Goal: Browse casually: Explore the website without a specific task or goal

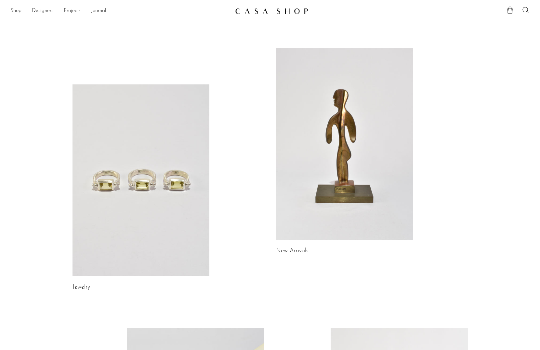
click at [19, 11] on link "Shop" at bounding box center [15, 11] width 11 height 8
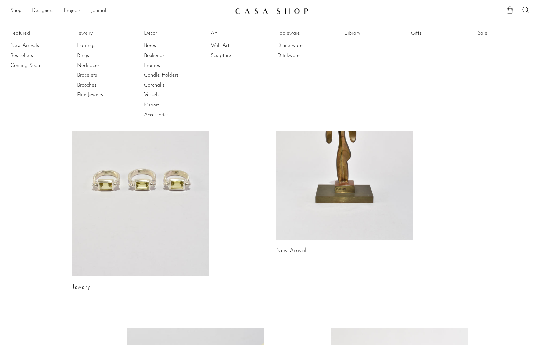
click at [20, 47] on link "New Arrivals" at bounding box center [34, 45] width 49 height 7
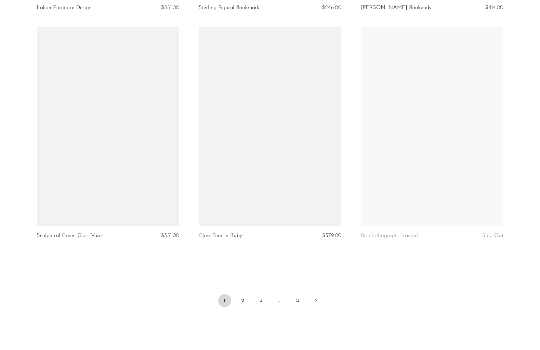
scroll to position [2593, 0]
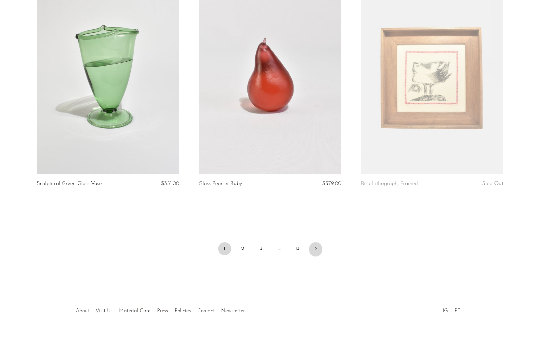
click at [310, 250] on link "Next" at bounding box center [315, 249] width 13 height 14
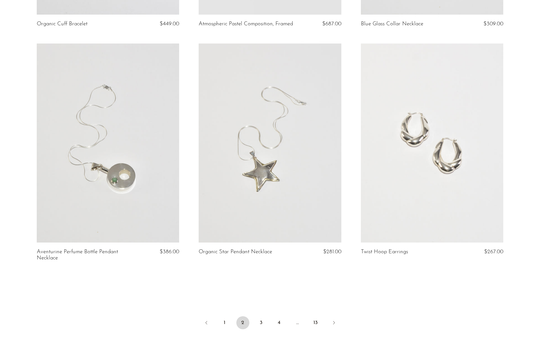
scroll to position [2537, 0]
drag, startPoint x: 334, startPoint y: 311, endPoint x: 342, endPoint y: 311, distance: 8.1
click at [334, 321] on icon "Next" at bounding box center [334, 322] width 2 height 3
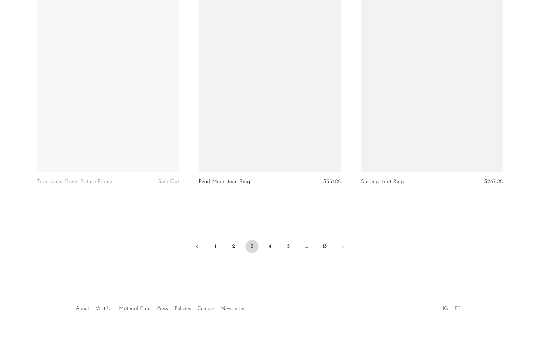
scroll to position [2474, 0]
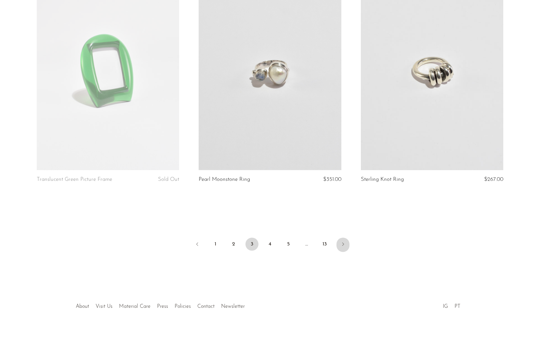
click at [343, 245] on icon "Next" at bounding box center [342, 244] width 5 height 5
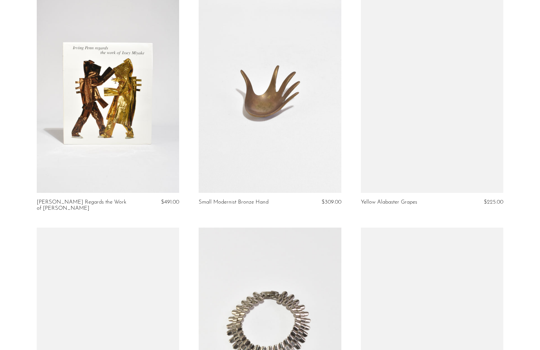
scroll to position [2282, 0]
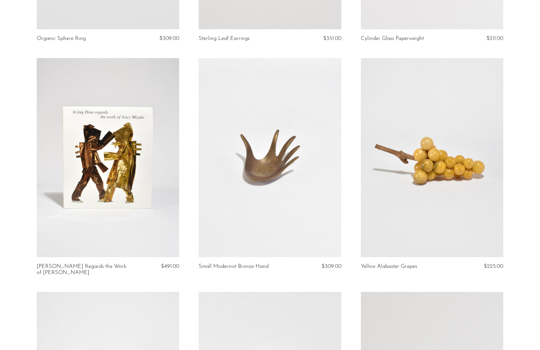
click at [284, 170] on link at bounding box center [270, 157] width 142 height 199
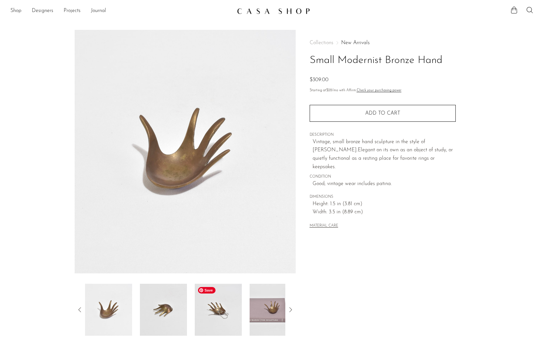
click at [210, 331] on img at bounding box center [218, 310] width 47 height 52
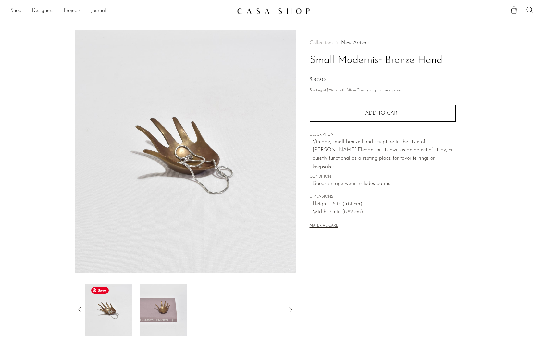
click at [79, 309] on icon at bounding box center [80, 310] width 8 height 8
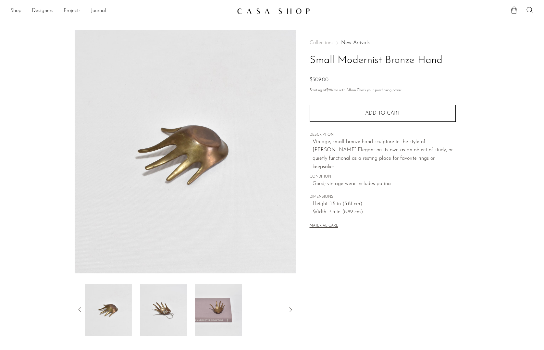
click at [82, 310] on icon at bounding box center [80, 310] width 8 height 8
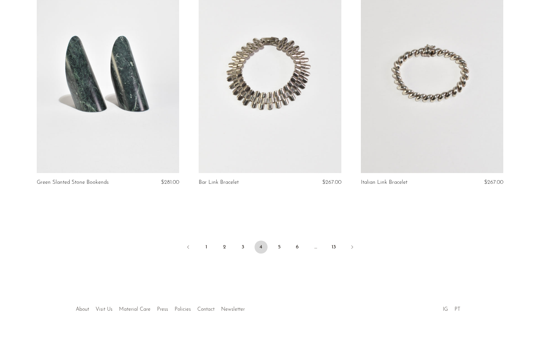
scroll to position [2604, 0]
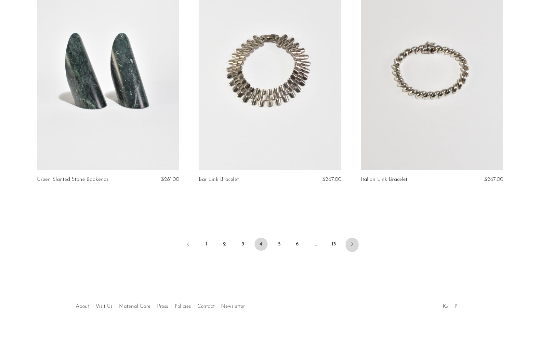
click at [351, 243] on icon "Next" at bounding box center [351, 244] width 5 height 5
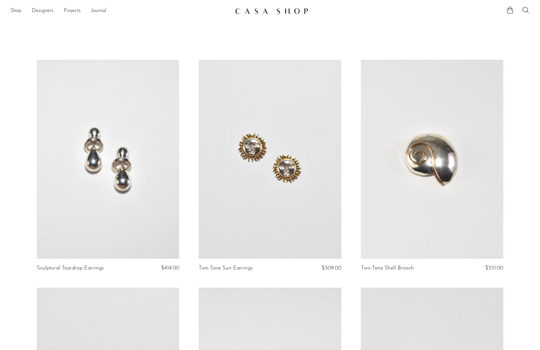
click at [145, 60] on link at bounding box center [108, 159] width 142 height 199
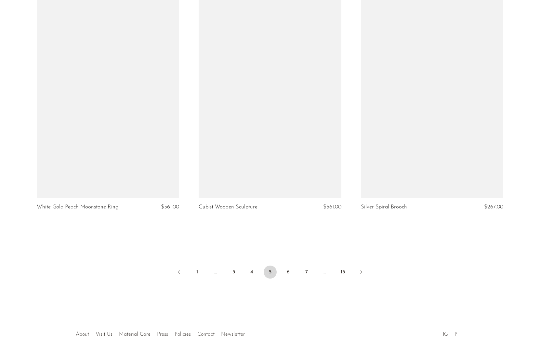
scroll to position [2597, 0]
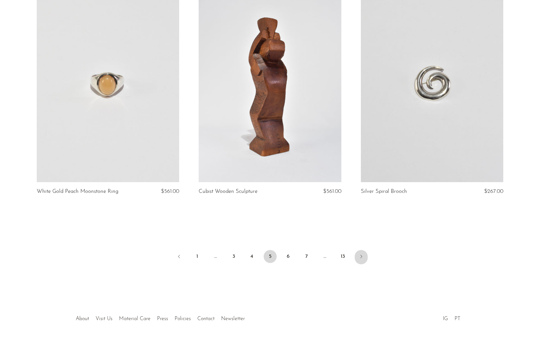
click at [362, 254] on icon "Next" at bounding box center [360, 256] width 5 height 5
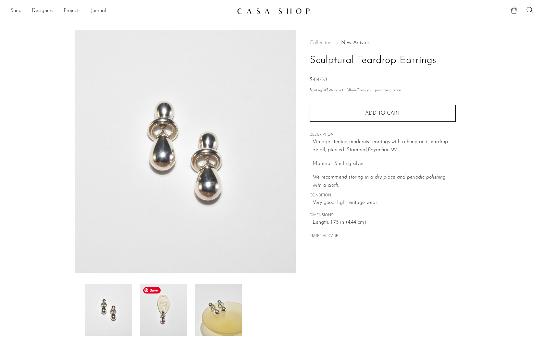
click at [156, 329] on img at bounding box center [163, 310] width 47 height 52
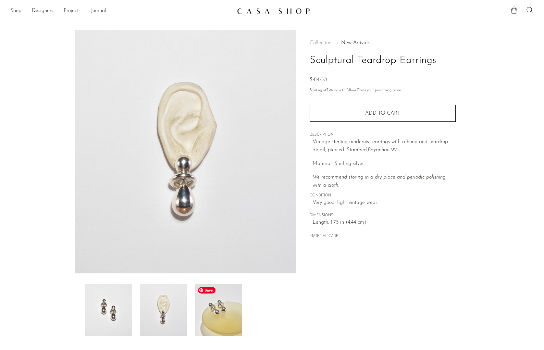
click at [208, 309] on img at bounding box center [218, 310] width 47 height 52
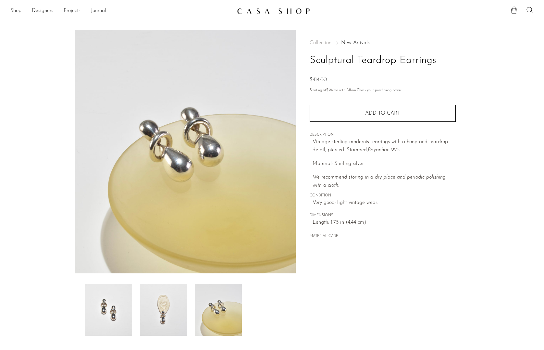
click at [191, 313] on div at bounding box center [185, 310] width 200 height 52
drag, startPoint x: 172, startPoint y: 314, endPoint x: 166, endPoint y: 314, distance: 5.2
click at [172, 314] on img at bounding box center [163, 310] width 47 height 52
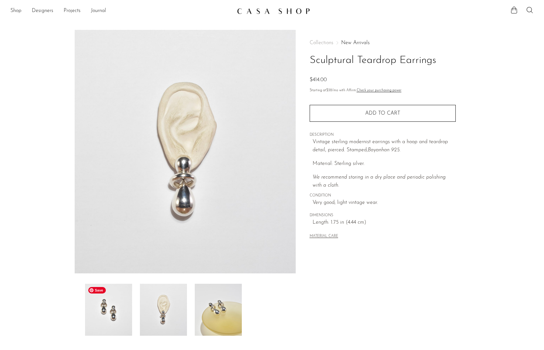
click at [125, 312] on img at bounding box center [108, 310] width 47 height 52
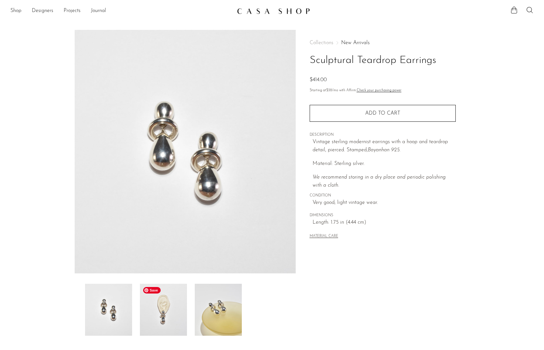
click at [166, 317] on img at bounding box center [163, 310] width 47 height 52
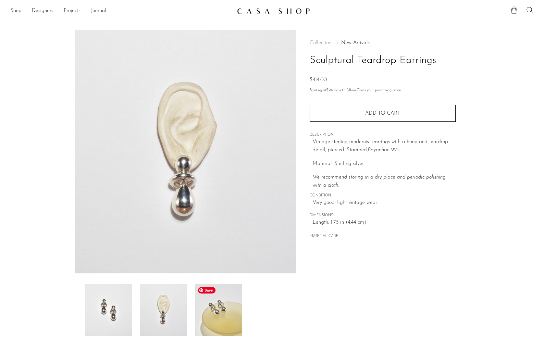
click at [209, 318] on img at bounding box center [218, 310] width 47 height 52
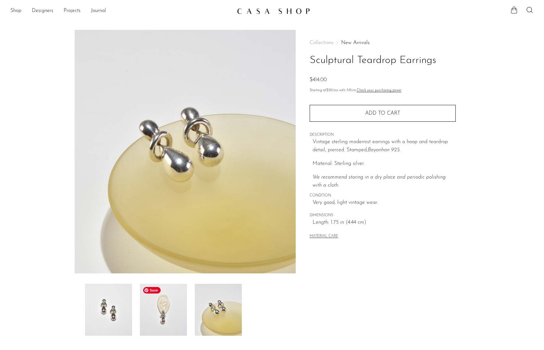
drag, startPoint x: 162, startPoint y: 318, endPoint x: 154, endPoint y: 319, distance: 8.8
click at [162, 318] on img at bounding box center [163, 310] width 47 height 52
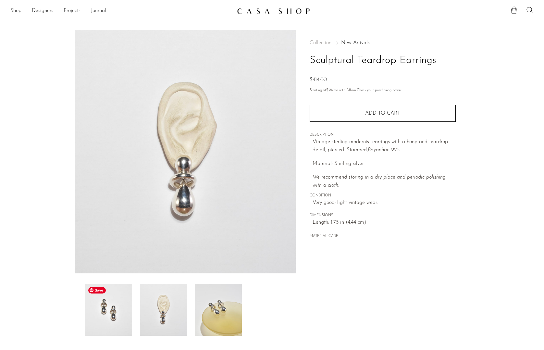
click at [115, 316] on img at bounding box center [108, 310] width 47 height 52
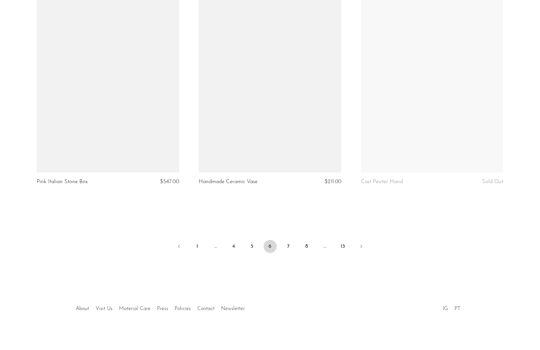
scroll to position [2604, 0]
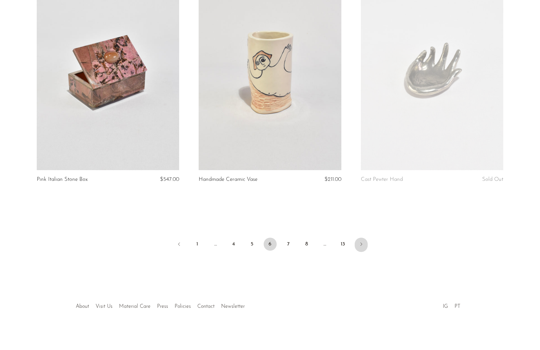
click at [360, 244] on icon "Next" at bounding box center [360, 244] width 5 height 5
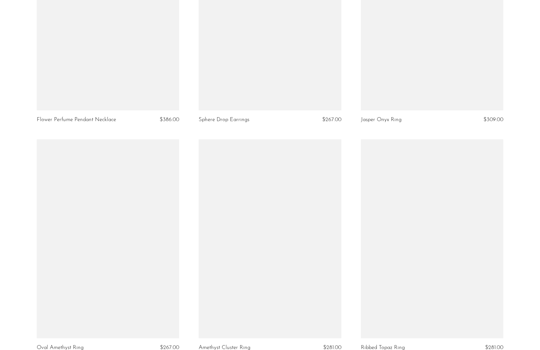
scroll to position [2552, 0]
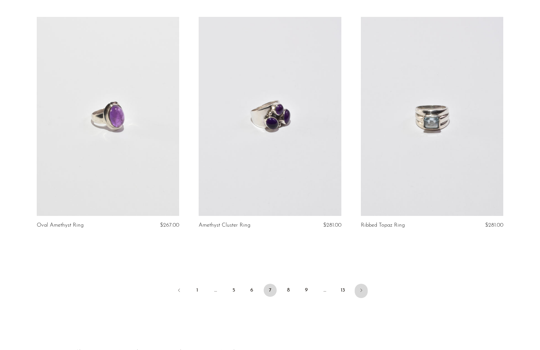
click at [360, 293] on link "Next" at bounding box center [360, 291] width 13 height 14
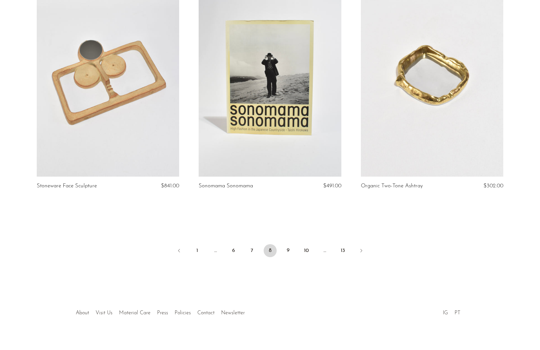
scroll to position [2597, 0]
click at [356, 245] on link "Next" at bounding box center [360, 251] width 13 height 14
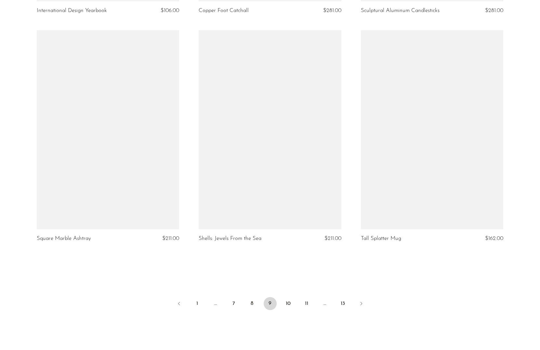
scroll to position [2597, 0]
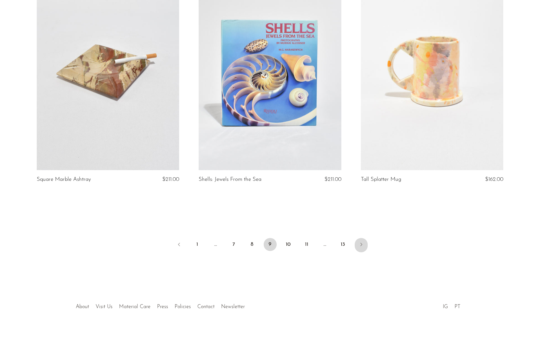
click at [362, 247] on link "Next" at bounding box center [360, 245] width 13 height 14
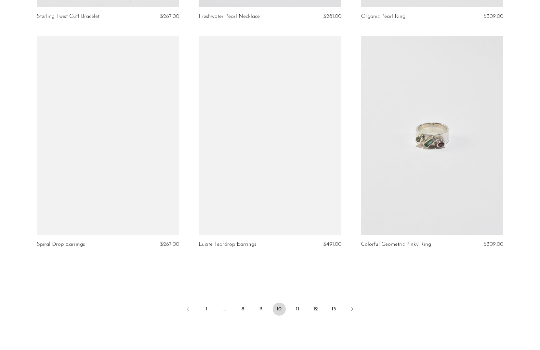
scroll to position [2597, 0]
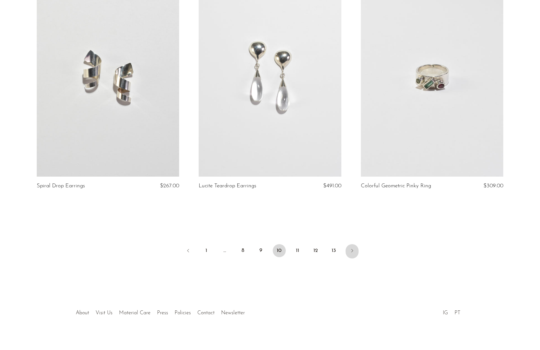
click at [351, 249] on icon "Next" at bounding box center [351, 250] width 5 height 5
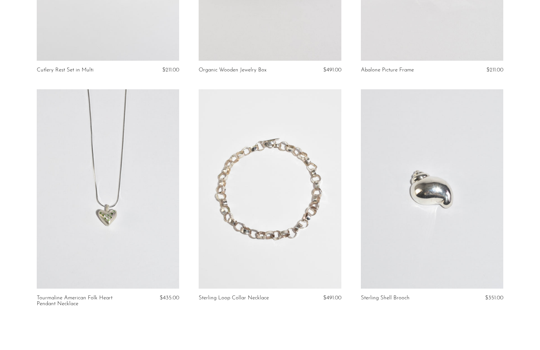
scroll to position [2604, 0]
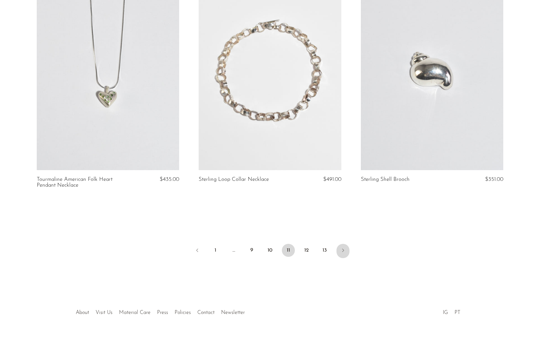
click at [342, 248] on icon "Next" at bounding box center [342, 250] width 5 height 5
